Goal: Contribute content: Add original content to the website for others to see

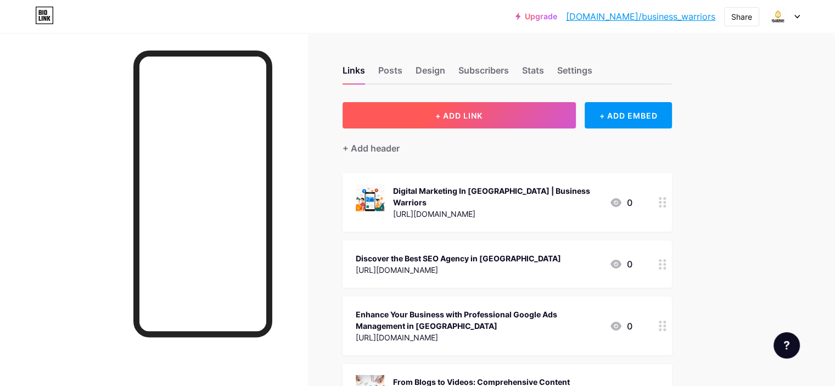
click at [483, 111] on span "+ ADD LINK" at bounding box center [458, 115] width 47 height 9
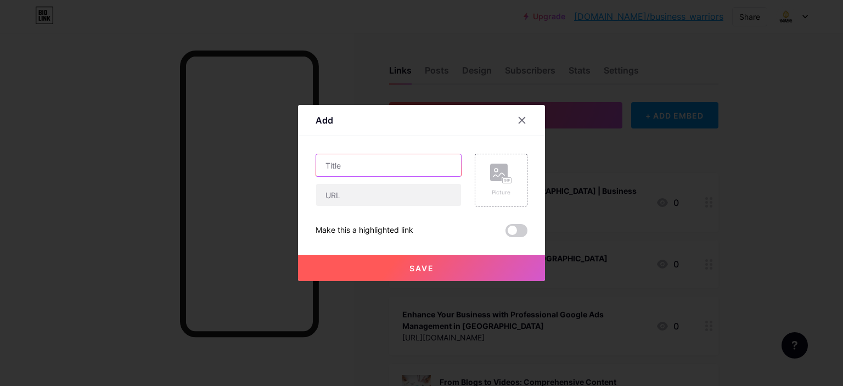
click at [370, 162] on input "text" at bounding box center [388, 165] width 145 height 22
paste input "10 Essential Email Marketing Best Practices for 2025"
type input "10 Essential Email Marketing Best Practices for 2025"
click at [345, 191] on input "text" at bounding box center [388, 195] width 145 height 22
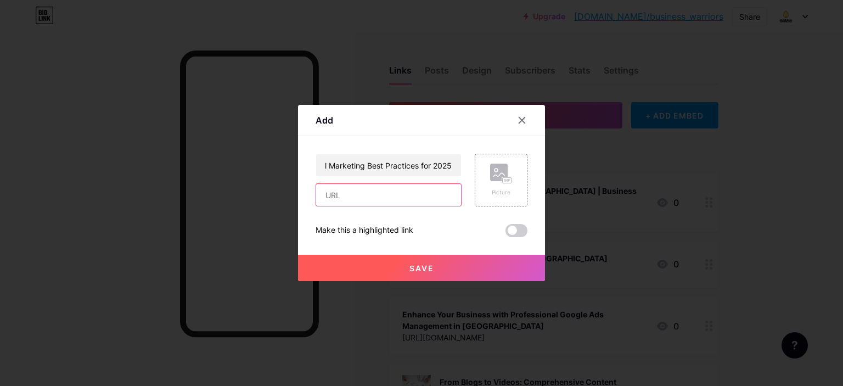
scroll to position [0, 0]
paste input "[URL][DOMAIN_NAME]"
type input "[URL][DOMAIN_NAME]"
click at [417, 269] on span "Save" at bounding box center [422, 268] width 25 height 9
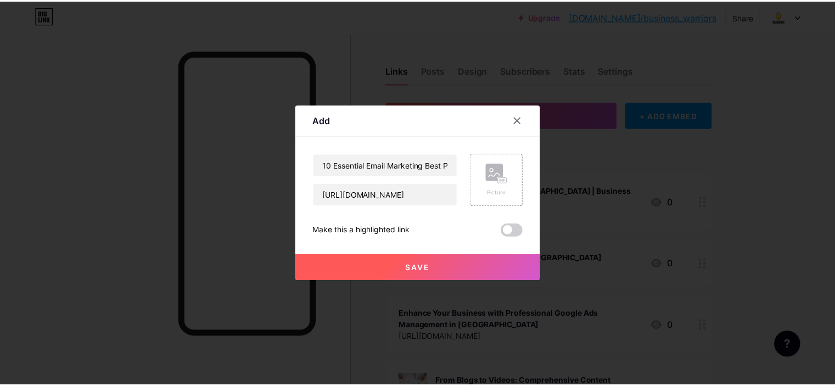
scroll to position [0, 0]
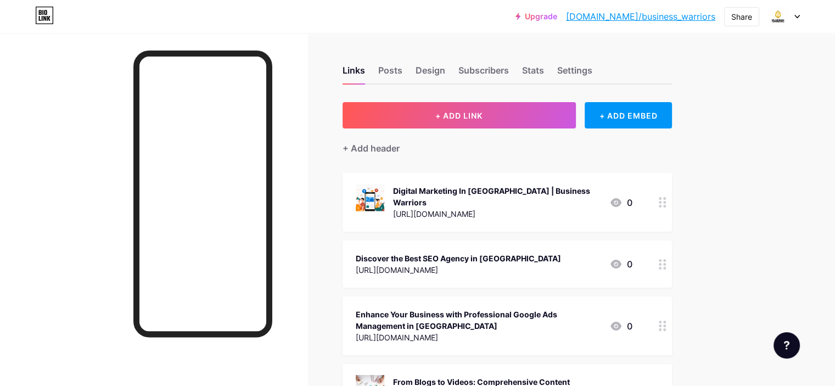
click at [796, 13] on div at bounding box center [784, 17] width 32 height 20
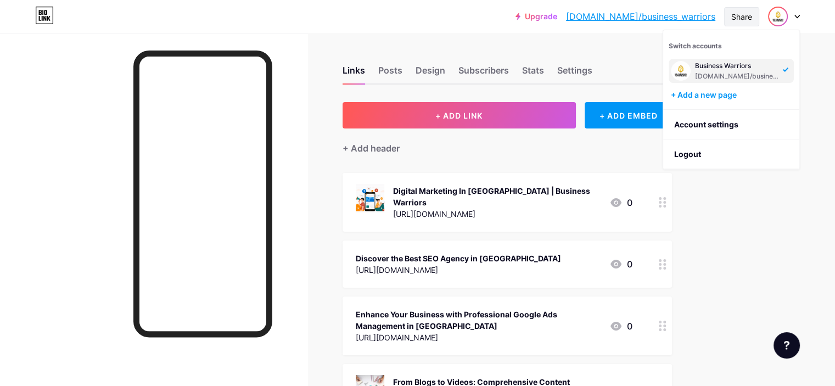
click at [736, 16] on div "Share" at bounding box center [741, 17] width 21 height 12
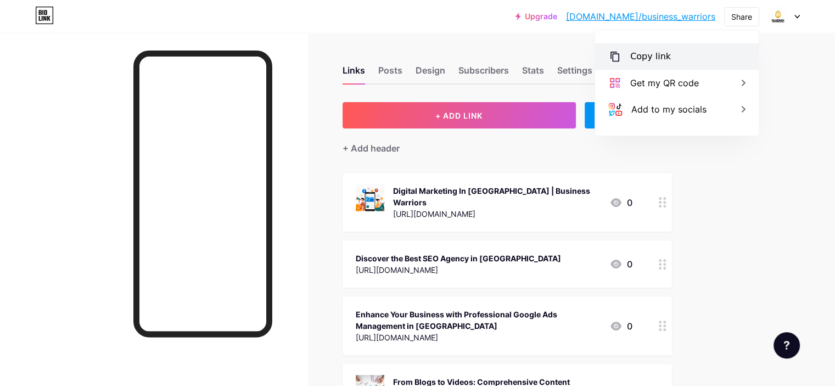
click at [648, 57] on div "Copy link" at bounding box center [650, 56] width 41 height 13
drag, startPoint x: 785, startPoint y: 70, endPoint x: 792, endPoint y: 193, distance: 123.2
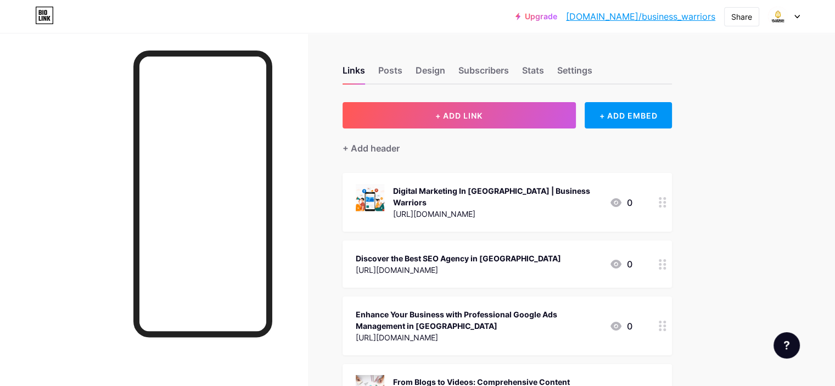
click at [83, 145] on div at bounding box center [153, 226] width 307 height 386
drag, startPoint x: 116, startPoint y: 63, endPoint x: 99, endPoint y: 263, distance: 200.6
click at [99, 263] on div at bounding box center [153, 226] width 307 height 386
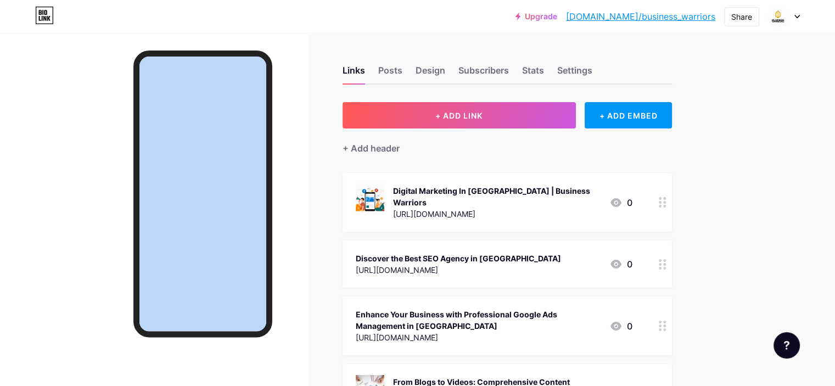
click at [99, 263] on div at bounding box center [153, 226] width 307 height 386
click at [95, 195] on div at bounding box center [153, 226] width 307 height 386
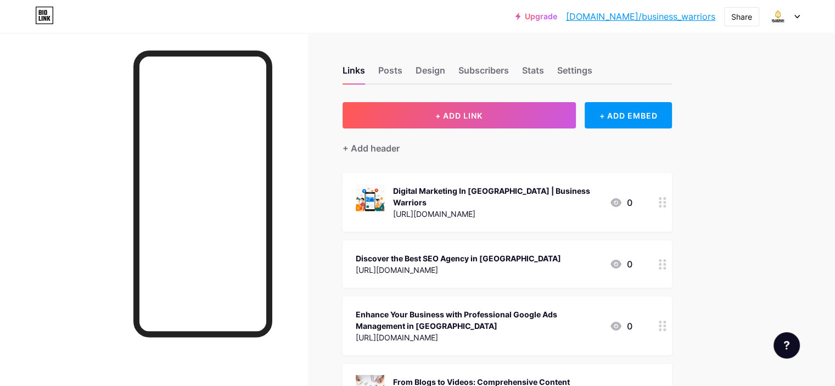
click at [666, 199] on icon at bounding box center [663, 202] width 8 height 10
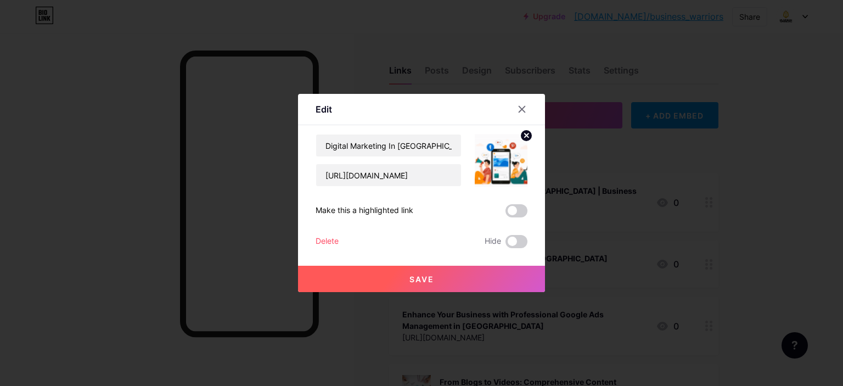
click at [779, 180] on div at bounding box center [421, 193] width 843 height 386
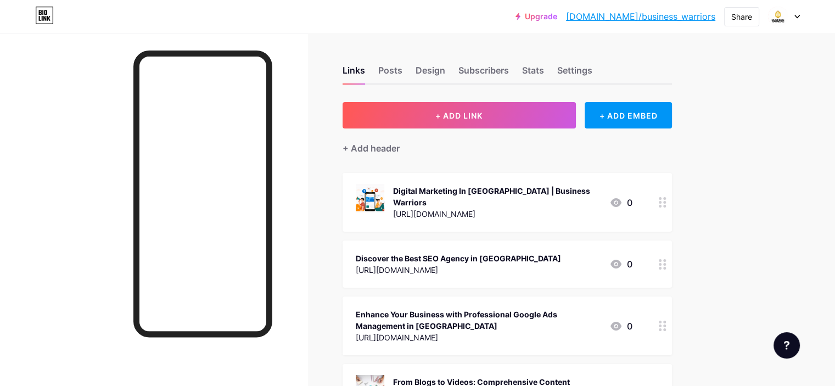
click at [662, 267] on circle at bounding box center [660, 268] width 3 height 3
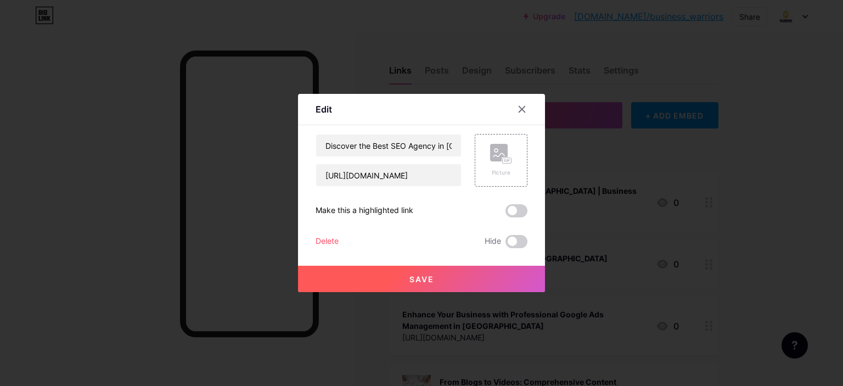
click at [780, 236] on div at bounding box center [421, 193] width 843 height 386
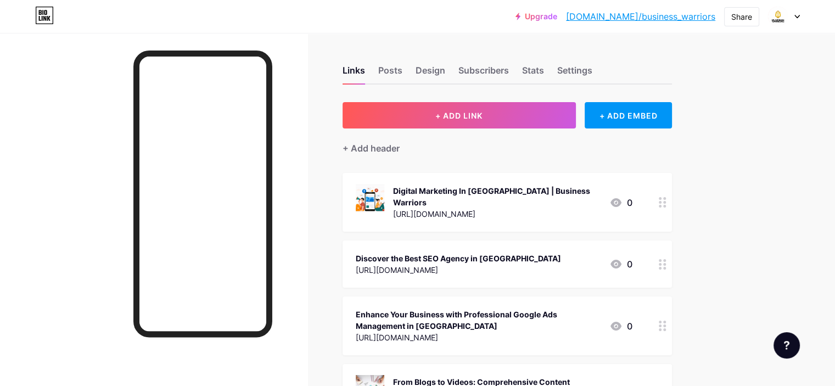
scroll to position [2390, 0]
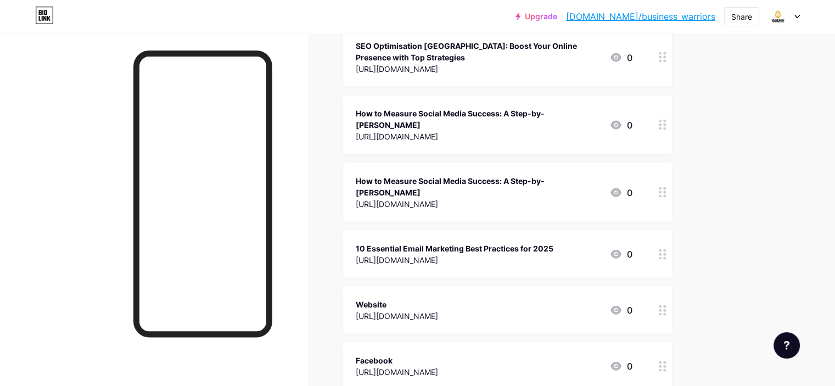
click at [666, 249] on icon at bounding box center [663, 254] width 8 height 10
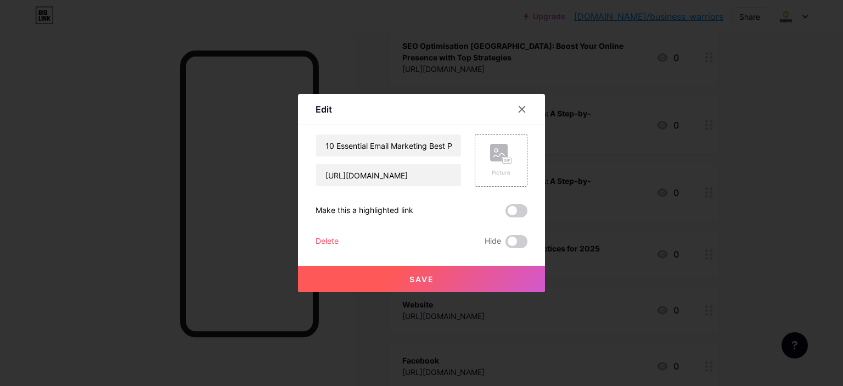
click at [824, 93] on div at bounding box center [421, 193] width 843 height 386
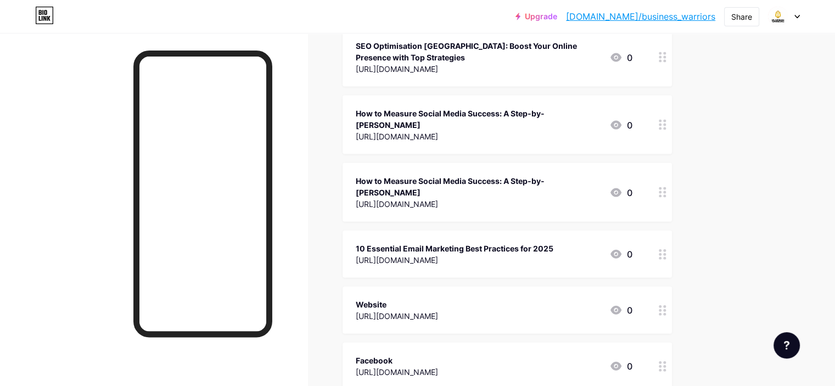
click at [72, 116] on div at bounding box center [153, 226] width 307 height 386
click at [40, 146] on div at bounding box center [153, 226] width 307 height 386
